Goal: Information Seeking & Learning: Learn about a topic

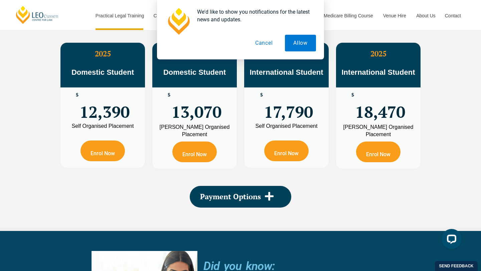
scroll to position [1229, 0]
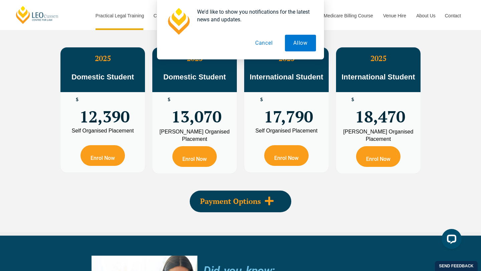
click at [247, 202] on span "Payment Options" at bounding box center [230, 201] width 61 height 7
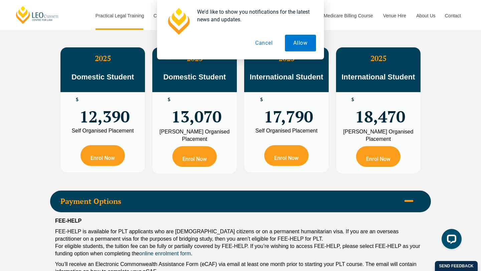
click at [270, 196] on div "Payment Options" at bounding box center [240, 202] width 381 height 22
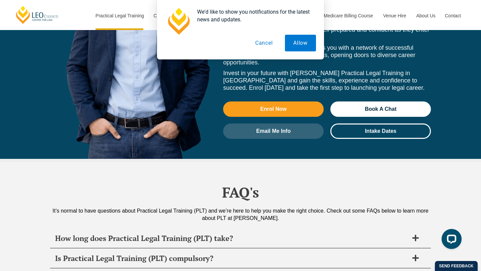
scroll to position [3029, 0]
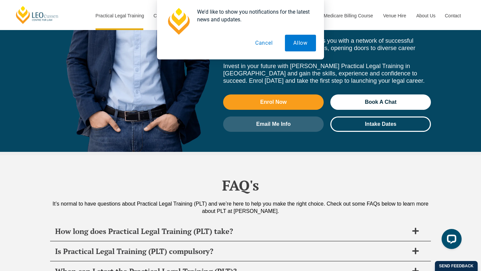
click at [446, 15] on div "We'd like to show you notifications for the latest news and updates. Allow Canc…" at bounding box center [240, 29] width 481 height 59
click at [267, 46] on button "Cancel" at bounding box center [264, 43] width 34 height 17
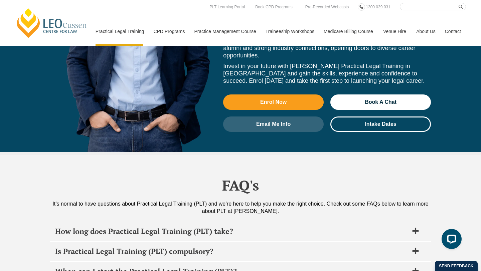
click at [452, 33] on link "Contact" at bounding box center [453, 31] width 26 height 29
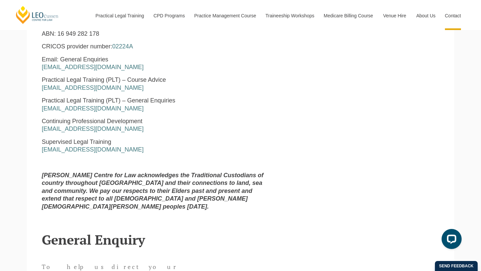
scroll to position [338, 0]
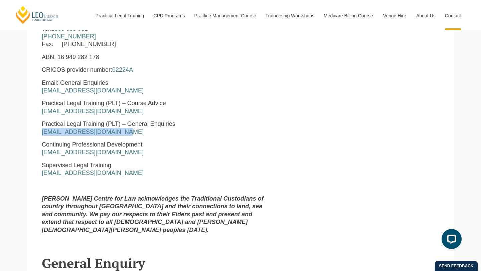
drag, startPoint x: 118, startPoint y: 133, endPoint x: 38, endPoint y: 128, distance: 79.3
click at [38, 128] on div "Leo Cussen Centre for Law Level 16 15 William Street Melbourne, Victoria, 3000 …" at bounding box center [156, 101] width 238 height 276
copy link "pltadmin@leocussen.edu.au"
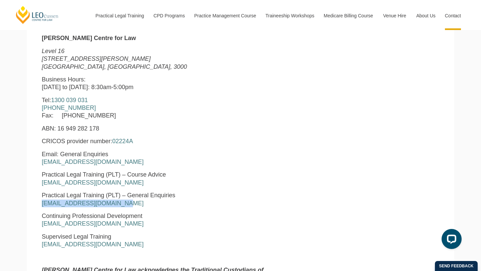
scroll to position [248, 0]
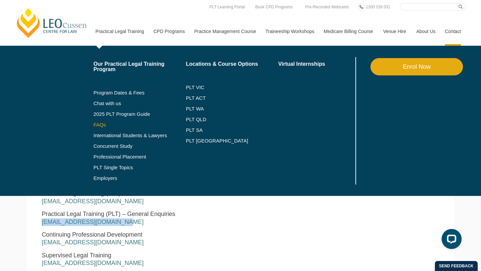
click at [93, 127] on link "FAQs" at bounding box center [139, 124] width 92 height 5
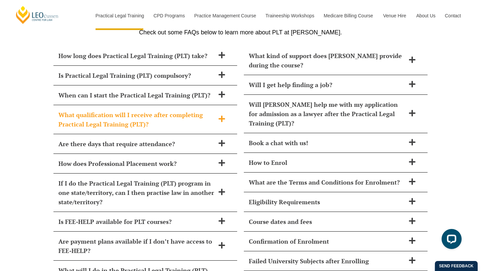
scroll to position [2751, 0]
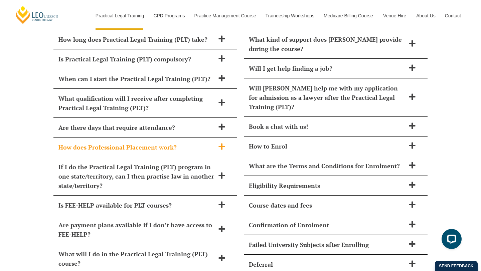
click at [143, 143] on h2 "How does Professional Placement work?" at bounding box center [136, 147] width 156 height 9
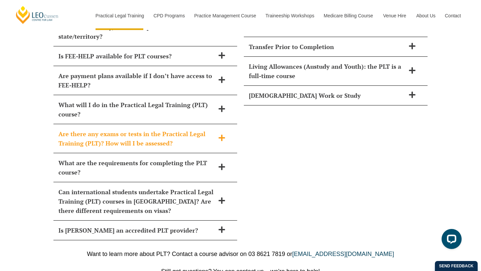
scroll to position [2989, 0]
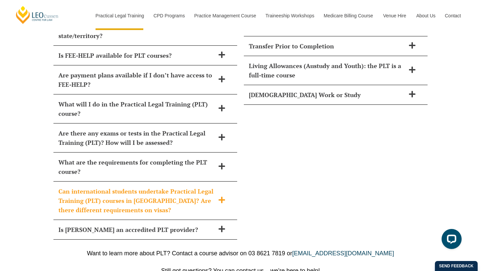
click at [179, 187] on h2 "Can international students undertake Practical Legal Training (PLT) courses in …" at bounding box center [136, 201] width 156 height 28
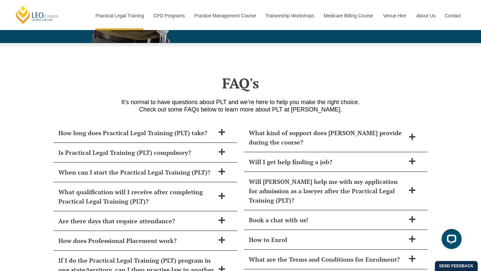
scroll to position [2648, 0]
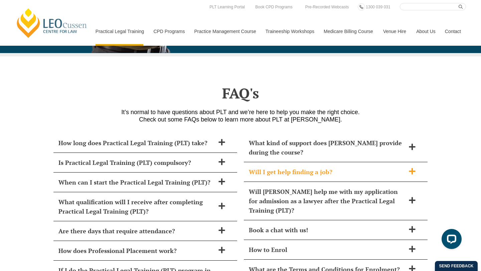
click at [319, 167] on h2 "Will I get help finding a job?" at bounding box center [327, 171] width 156 height 9
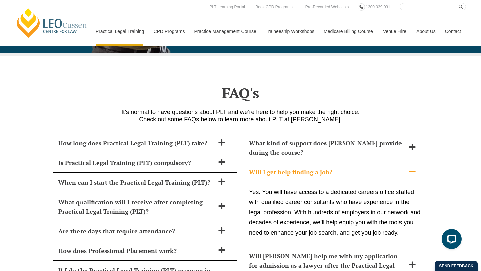
click at [320, 192] on p "Yes. You will have access to a dedicated careers office staffed with qualified …" at bounding box center [336, 212] width 174 height 51
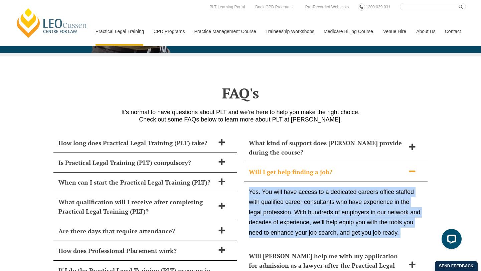
click at [320, 204] on p "Yes. You will have access to a dedicated careers office staffed with qualified …" at bounding box center [336, 212] width 174 height 51
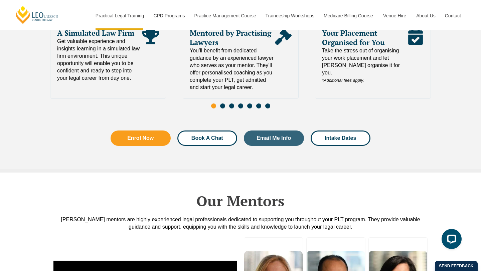
scroll to position [1490, 0]
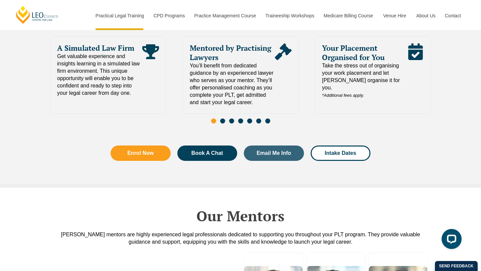
click at [222, 119] on span "Go to slide 2" at bounding box center [222, 121] width 5 height 5
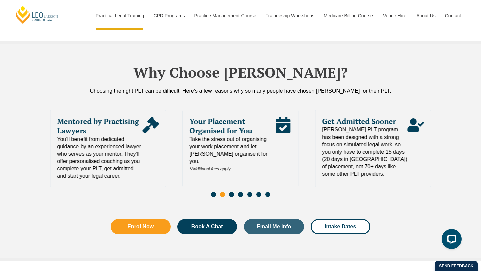
scroll to position [1421, 0]
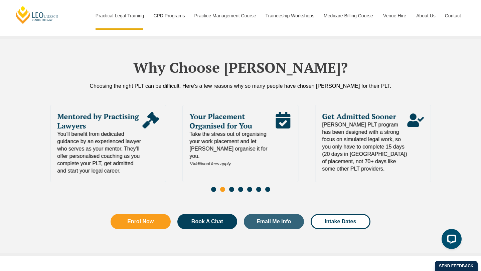
click at [214, 187] on span "Go to slide 1" at bounding box center [213, 189] width 5 height 5
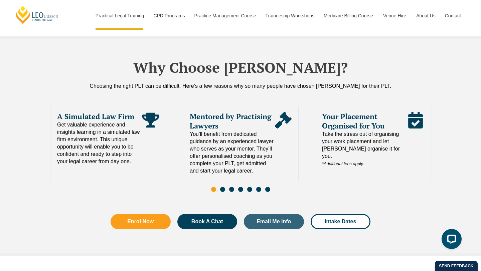
click at [354, 135] on span "Take the stress out of organising your work placement and let Leo Cussen organi…" at bounding box center [364, 149] width 85 height 37
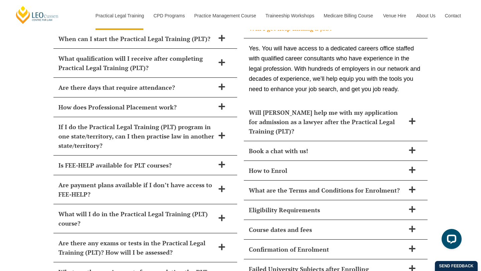
scroll to position [2792, 0]
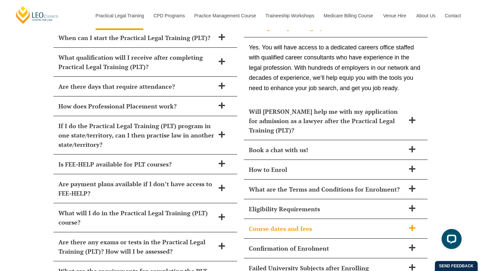
click at [284, 224] on h2 "Course dates and fees" at bounding box center [327, 228] width 156 height 9
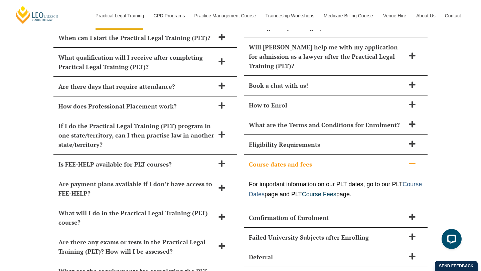
click at [292, 182] on link "Course Dates" at bounding box center [335, 189] width 173 height 17
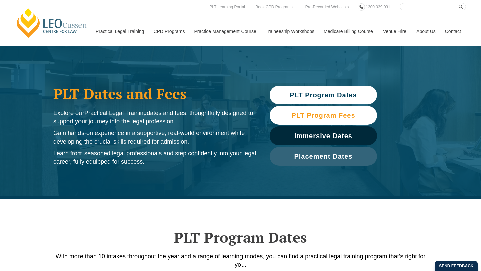
click at [344, 115] on span "PLT Program Fees" at bounding box center [323, 115] width 64 height 7
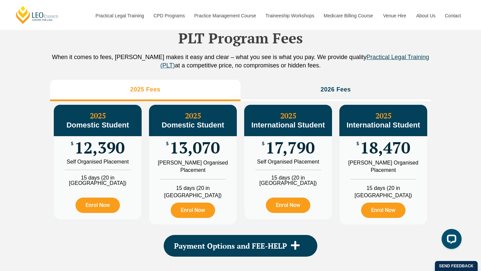
scroll to position [743, 0]
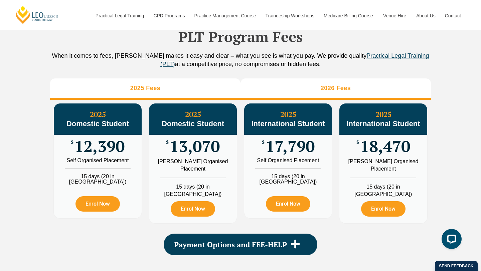
click at [317, 97] on li "2026 Fees" at bounding box center [335, 88] width 190 height 21
click at [222, 96] on li "2025 Fees" at bounding box center [145, 88] width 190 height 21
click at [283, 92] on li "2026 Fees" at bounding box center [335, 88] width 190 height 21
click at [215, 100] on li "2025 Fees" at bounding box center [145, 88] width 190 height 21
